Goal: Find contact information: Obtain details needed to contact an individual or organization

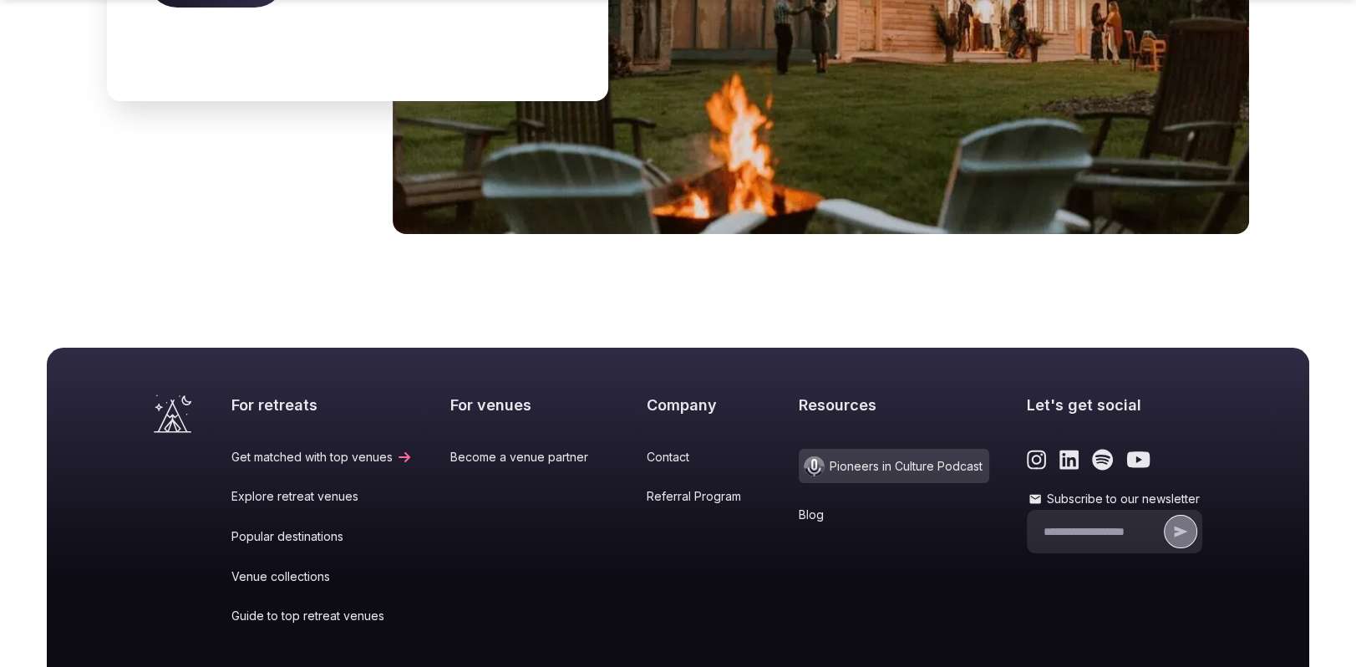
scroll to position [6996, 0]
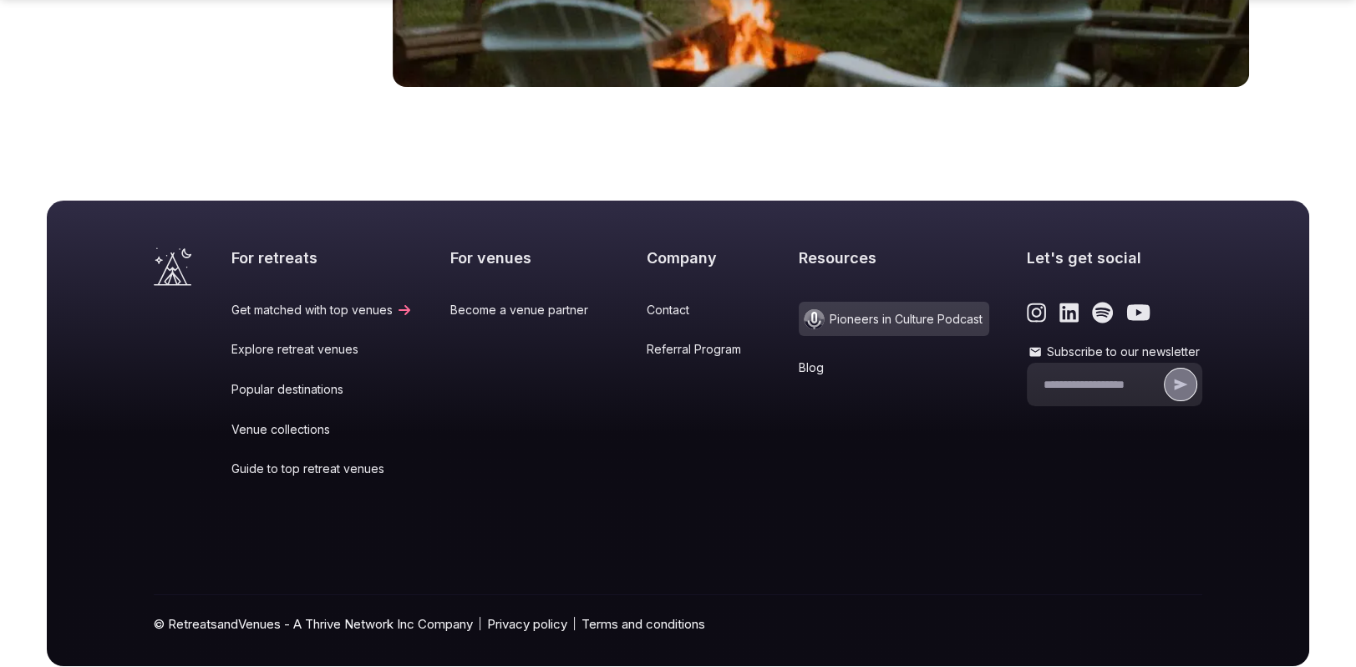
click at [653, 302] on link "Contact" at bounding box center [704, 310] width 114 height 17
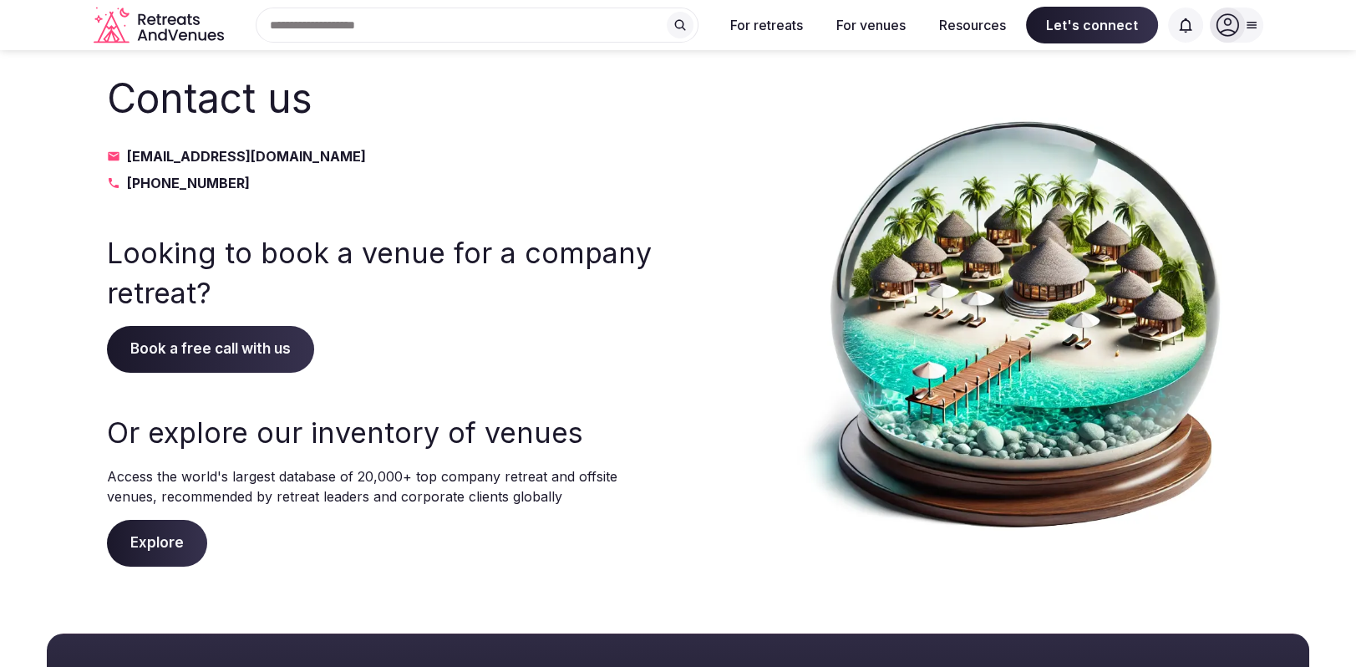
click at [1223, 21] on icon at bounding box center [1226, 25] width 23 height 23
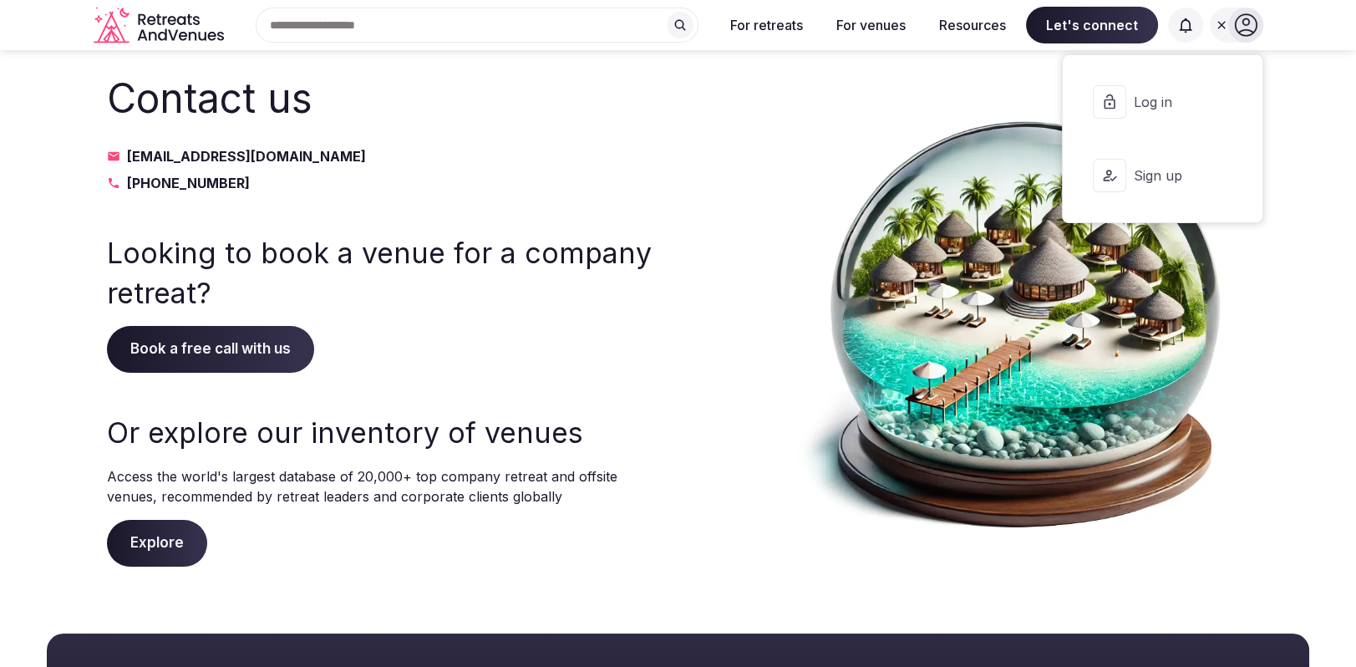
click at [768, 101] on div "Contact us [EMAIL_ADDRESS][DOMAIN_NAME] [PHONE_NUMBER] Looking to book a venue …" at bounding box center [678, 318] width 1142 height 496
click at [145, 23] on icon "Retreats and Venues company logo" at bounding box center [143, 19] width 8 height 11
